Goal: Navigation & Orientation: Understand site structure

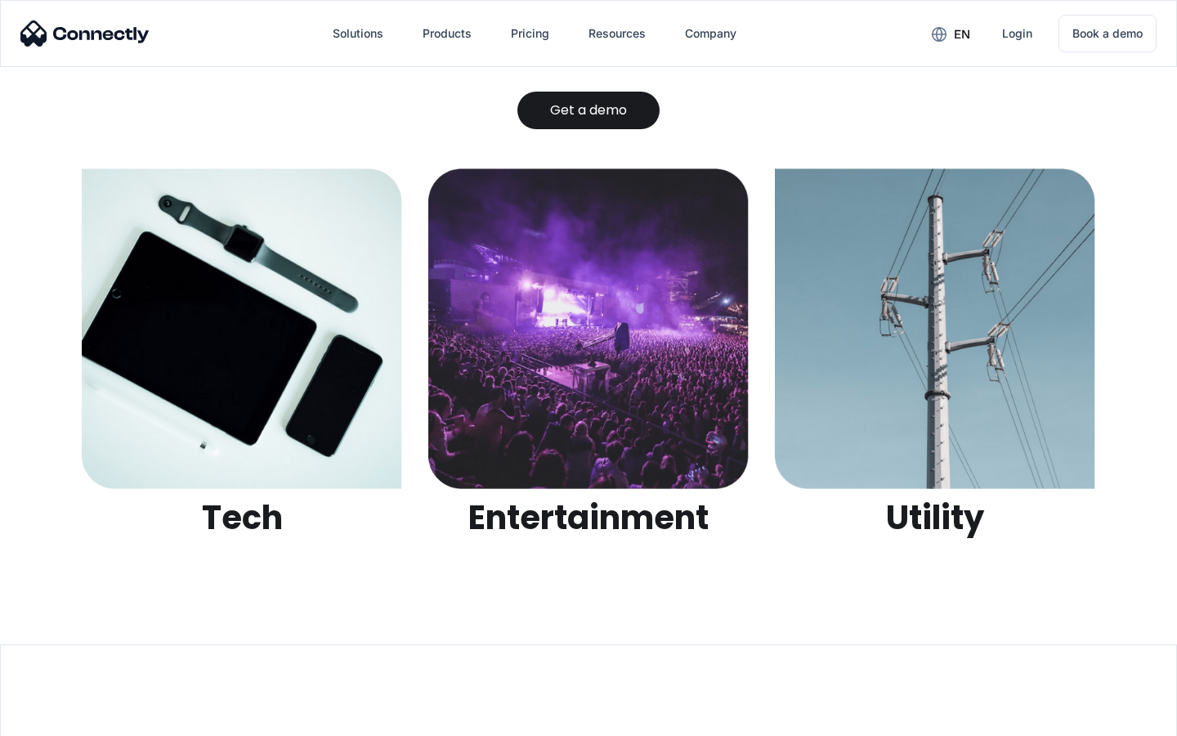
scroll to position [5159, 0]
